Goal: Answer question/provide support: Ask a question

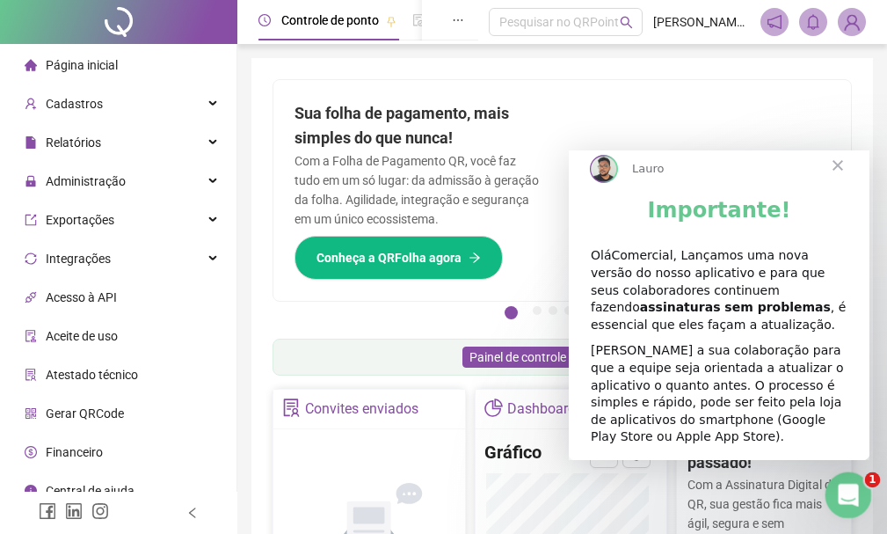
drag, startPoint x: 853, startPoint y: 499, endPoint x: 970, endPoint y: 574, distance: 139.3
click at [853, 499] on icon "Abertura do Messenger da Intercom" at bounding box center [846, 492] width 29 height 29
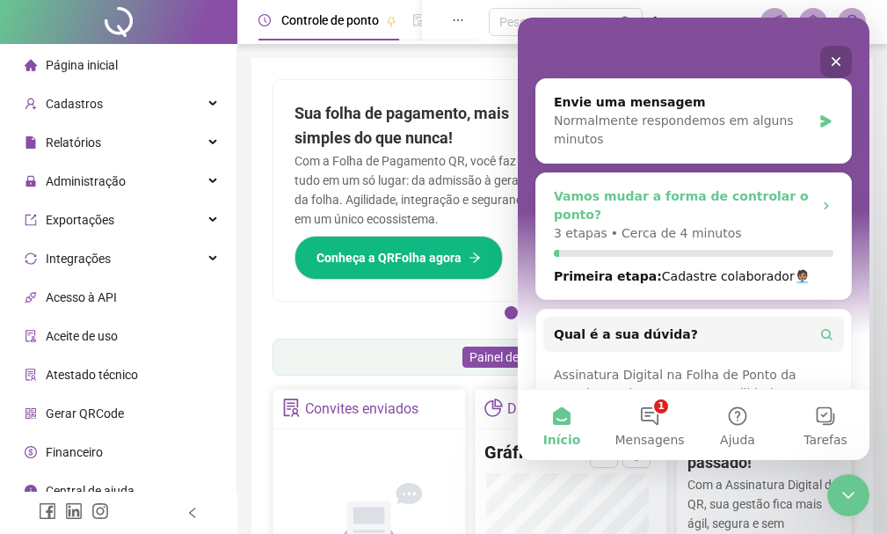
scroll to position [281, 0]
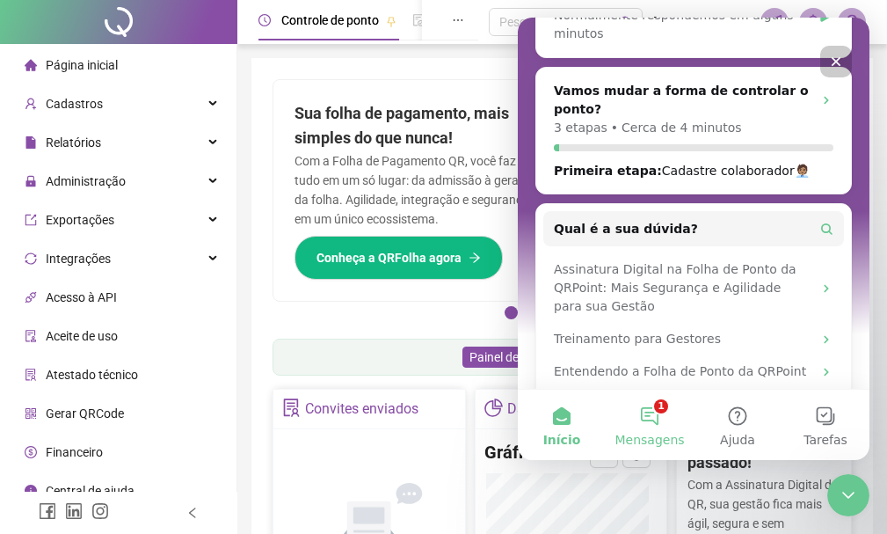
click at [659, 419] on button "1 Mensagens" at bounding box center [650, 425] width 88 height 70
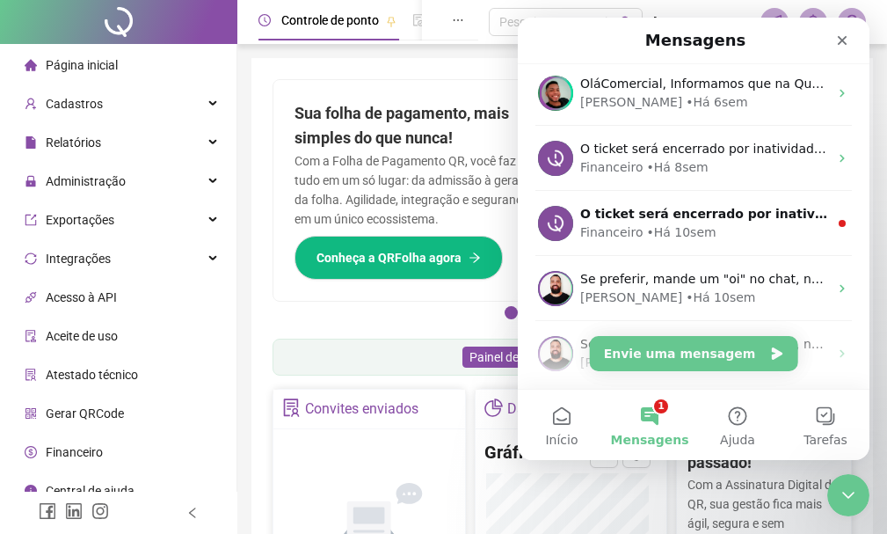
scroll to position [0, 0]
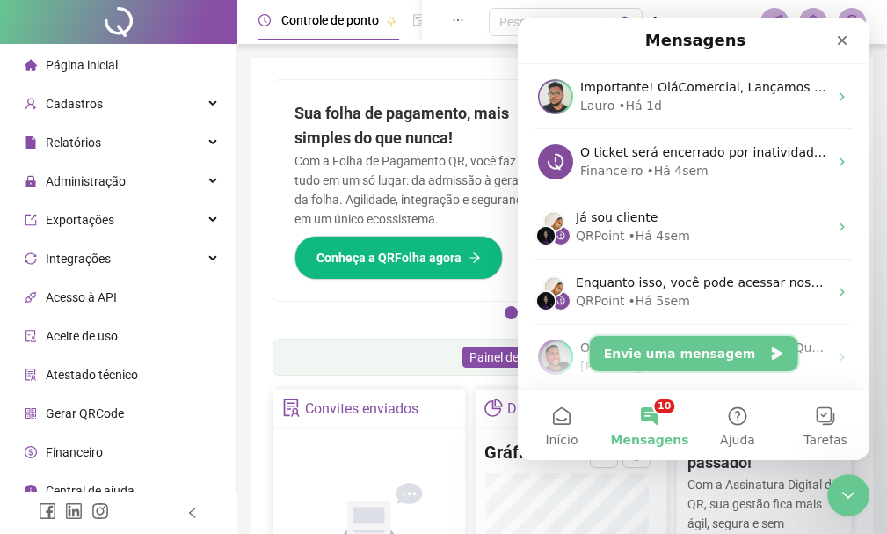
click at [691, 350] on button "Envie uma mensagem" at bounding box center [694, 353] width 208 height 35
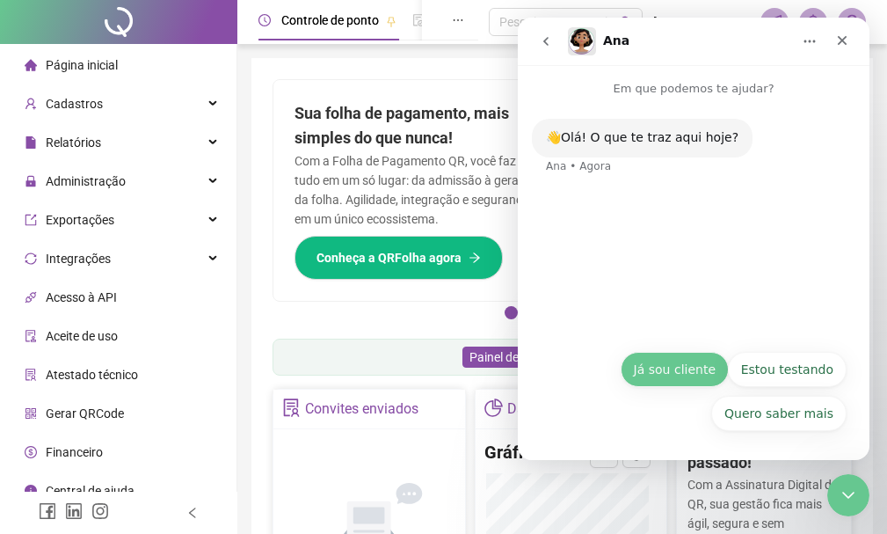
click at [705, 372] on button "Já sou cliente" at bounding box center [675, 369] width 108 height 35
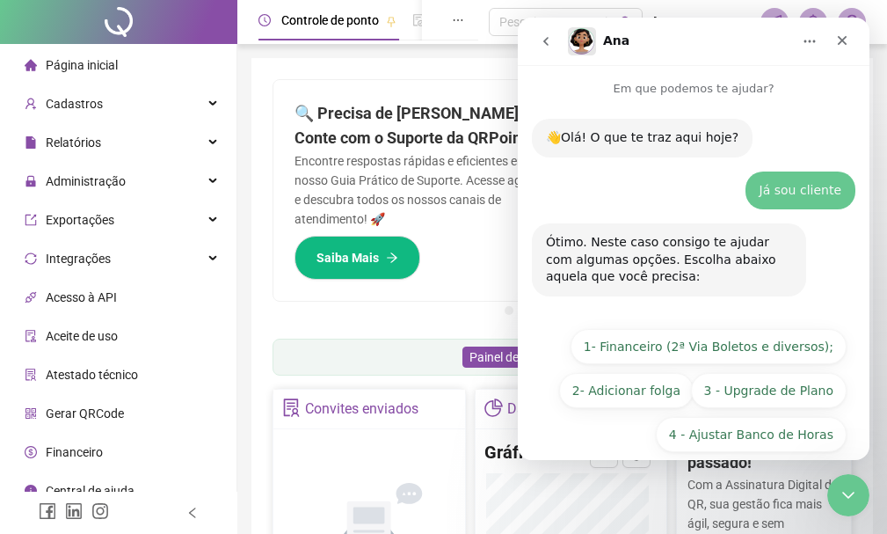
scroll to position [65, 0]
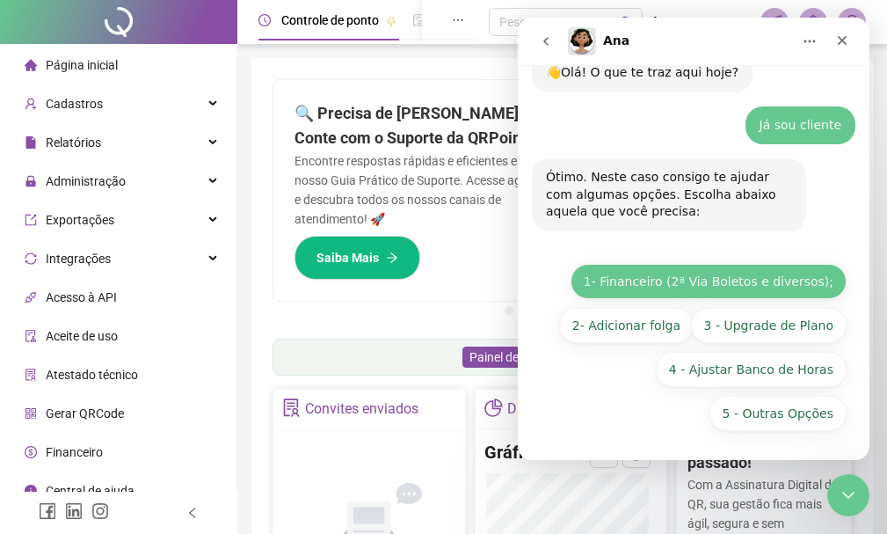
click at [803, 278] on button "1- Financeiro (2ª Via Boletos e diversos);" at bounding box center [709, 281] width 276 height 35
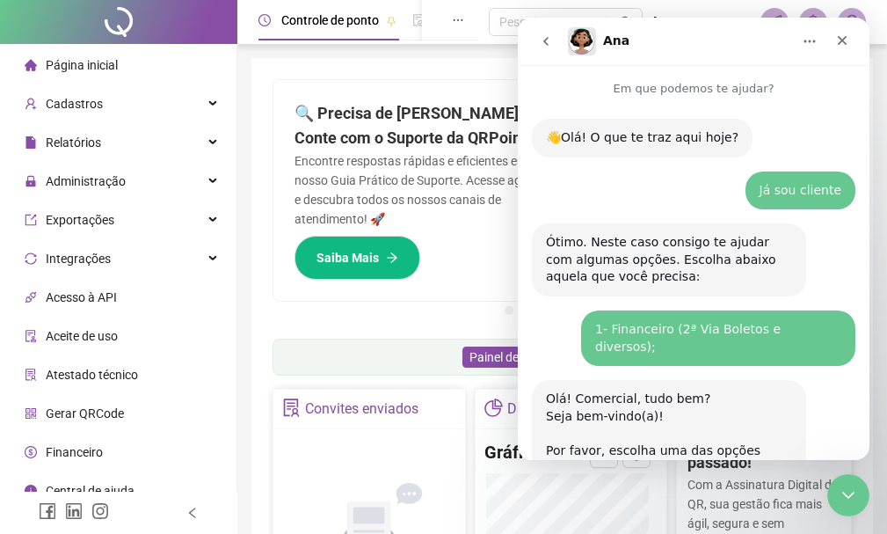
scroll to position [272, 0]
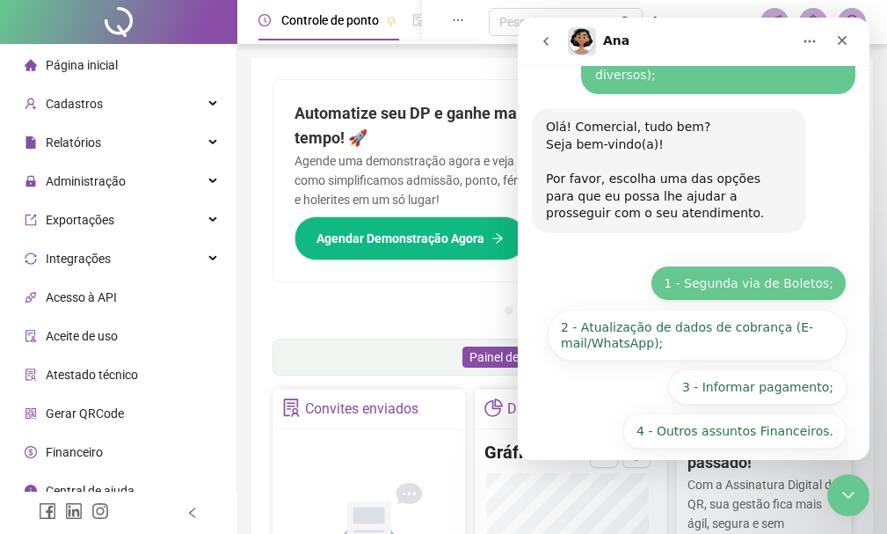
click at [811, 266] on button "1 - Segunda via de Boletos;" at bounding box center [749, 283] width 196 height 35
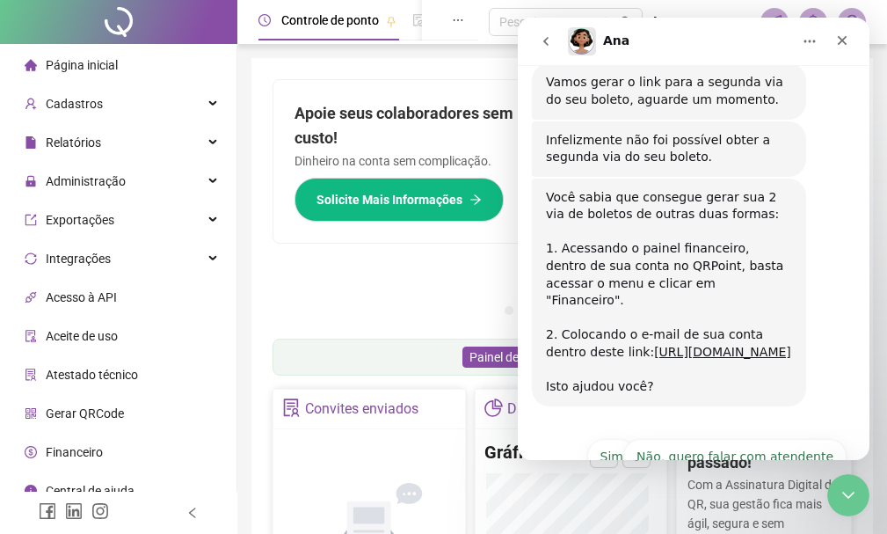
scroll to position [552, 0]
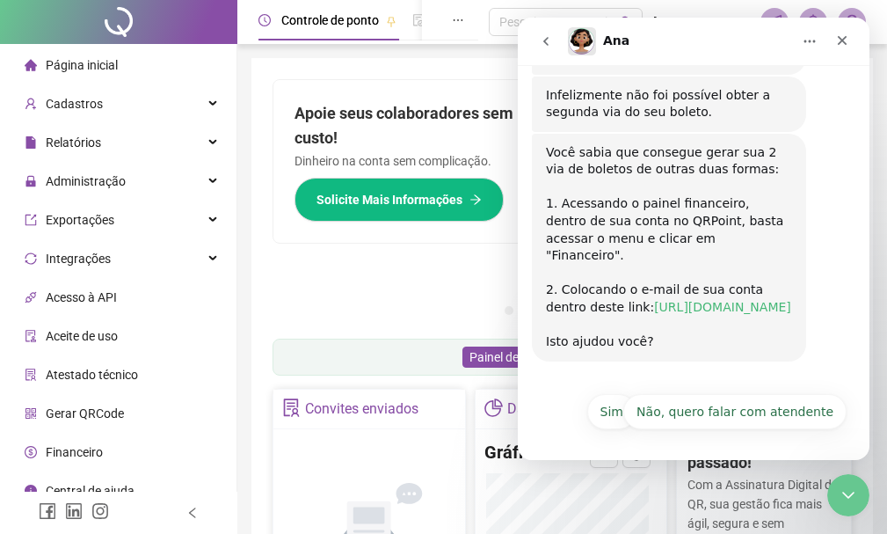
click at [718, 300] on link "[URL][DOMAIN_NAME]" at bounding box center [722, 307] width 137 height 14
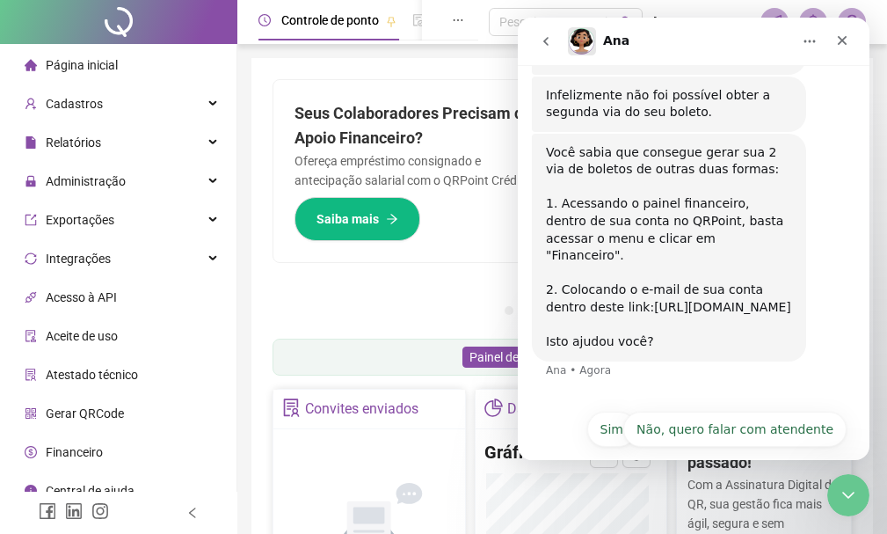
scroll to position [570, 0]
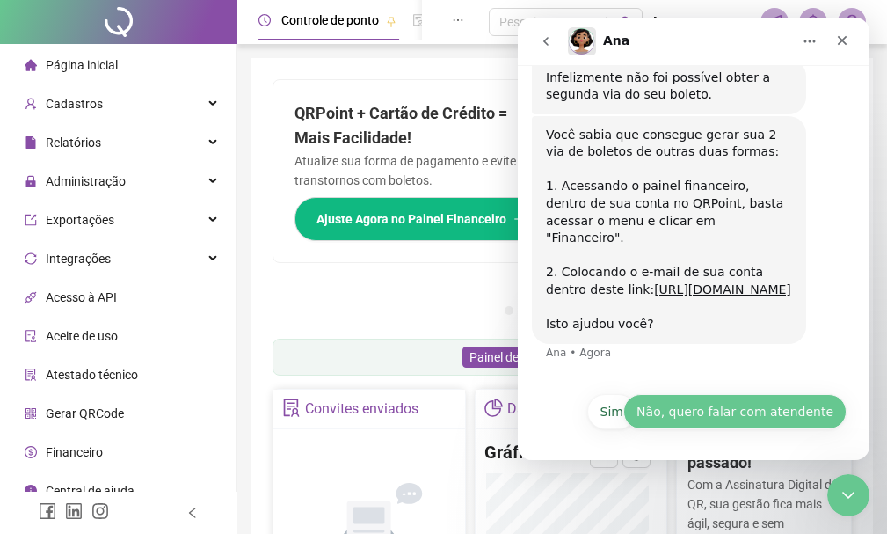
click at [706, 417] on button "Não, quero falar com atendente" at bounding box center [734, 411] width 223 height 35
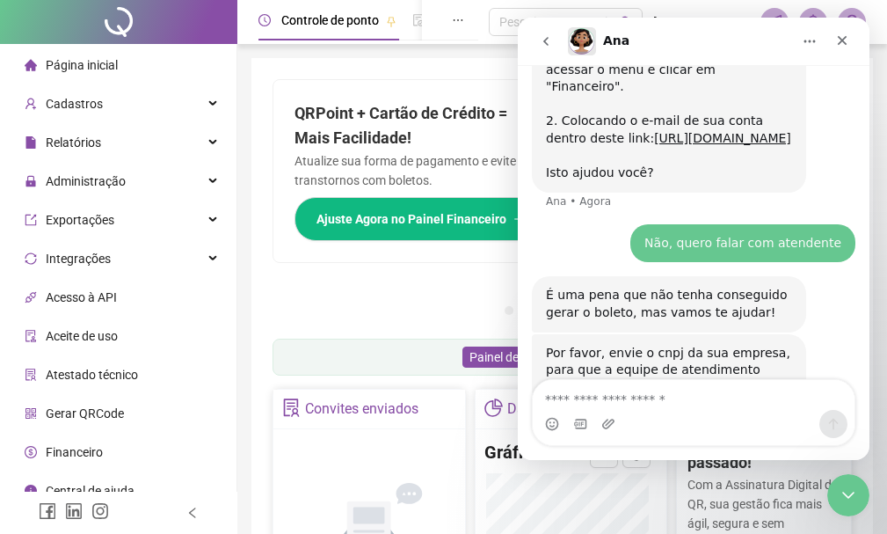
scroll to position [784, 0]
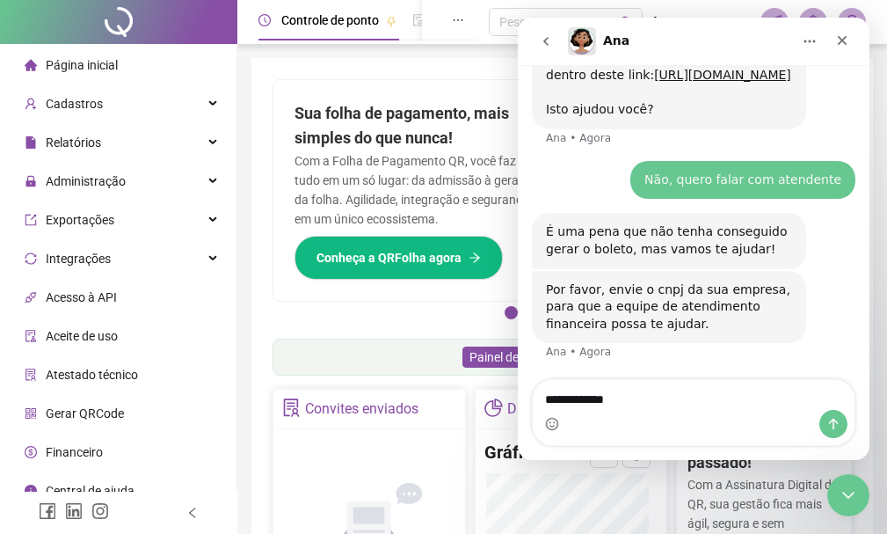
type textarea "**********"
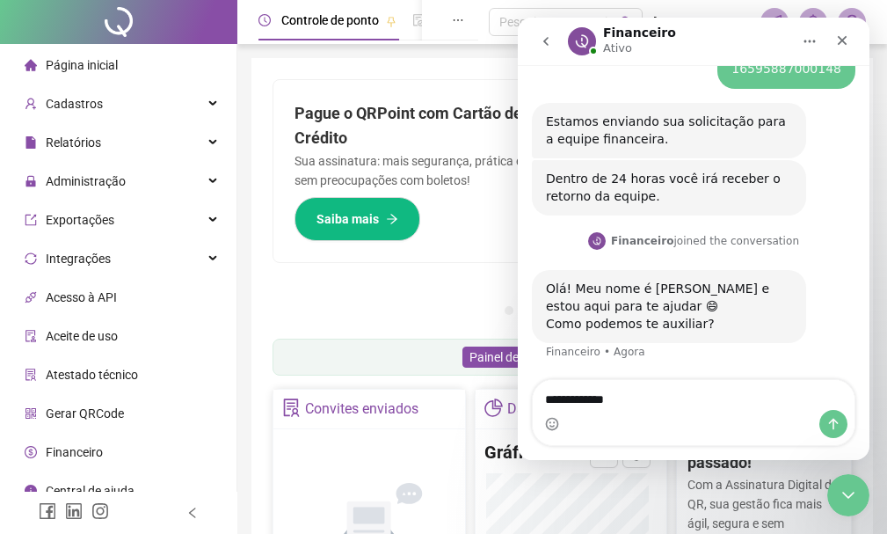
scroll to position [1159, 0]
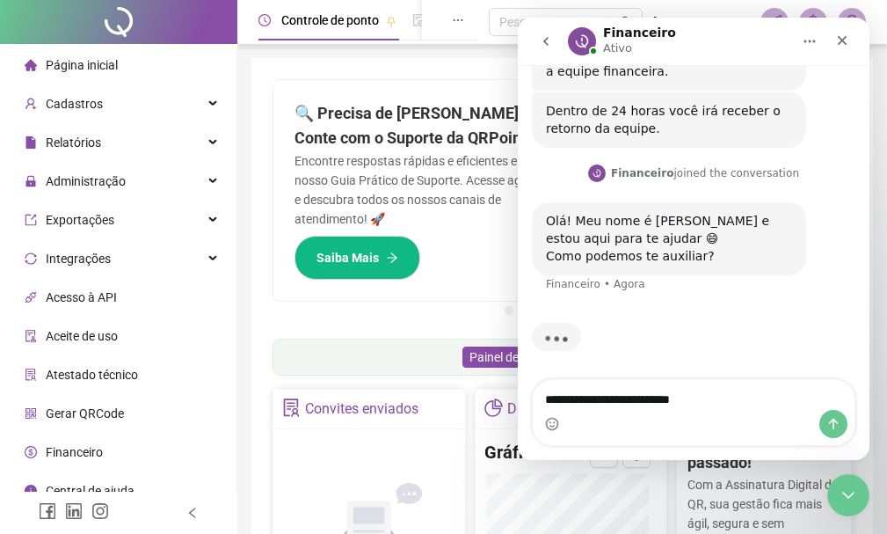
type textarea "**********"
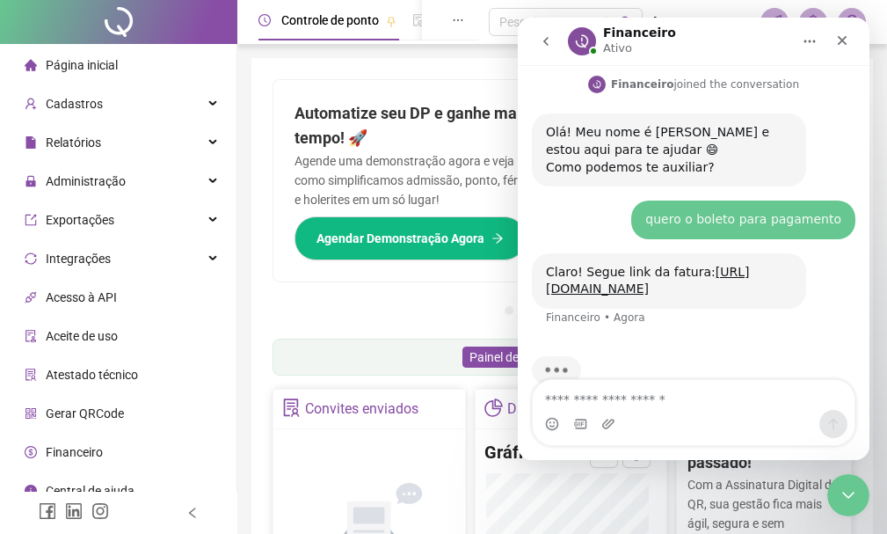
scroll to position [1315, 0]
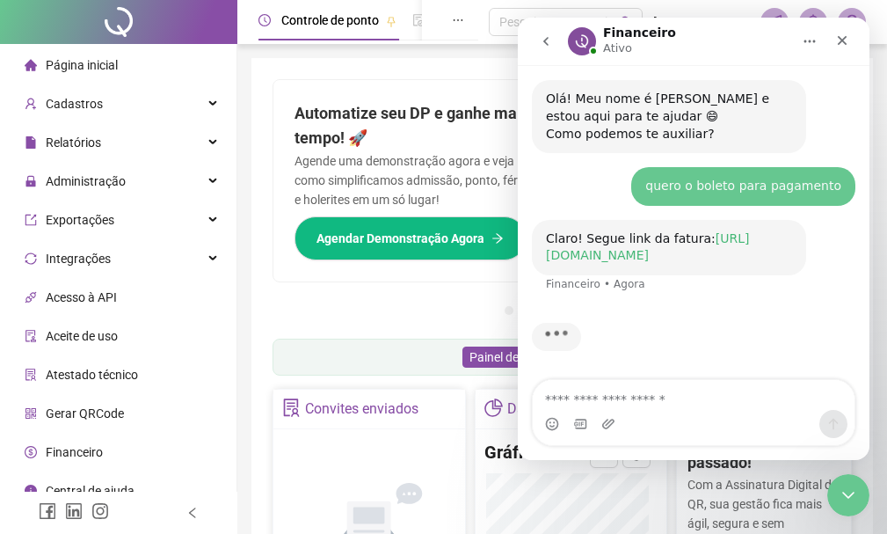
click at [705, 231] on link "[URL][DOMAIN_NAME]" at bounding box center [647, 247] width 203 height 32
